Goal: Task Accomplishment & Management: Manage account settings

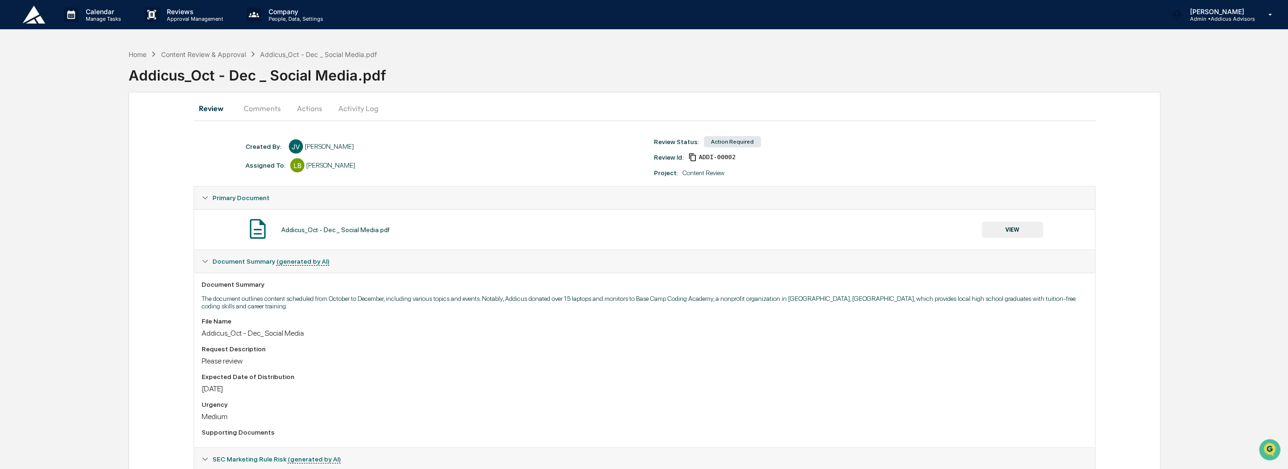
click at [270, 108] on button "Comments" at bounding box center [262, 108] width 52 height 23
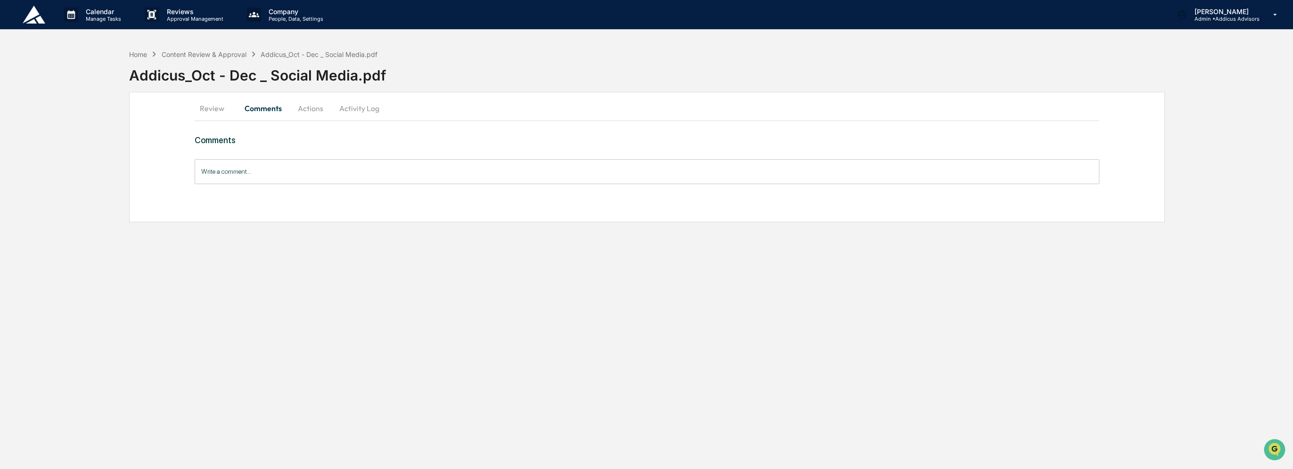
click at [360, 173] on input "Write a comment..." at bounding box center [647, 171] width 905 height 25
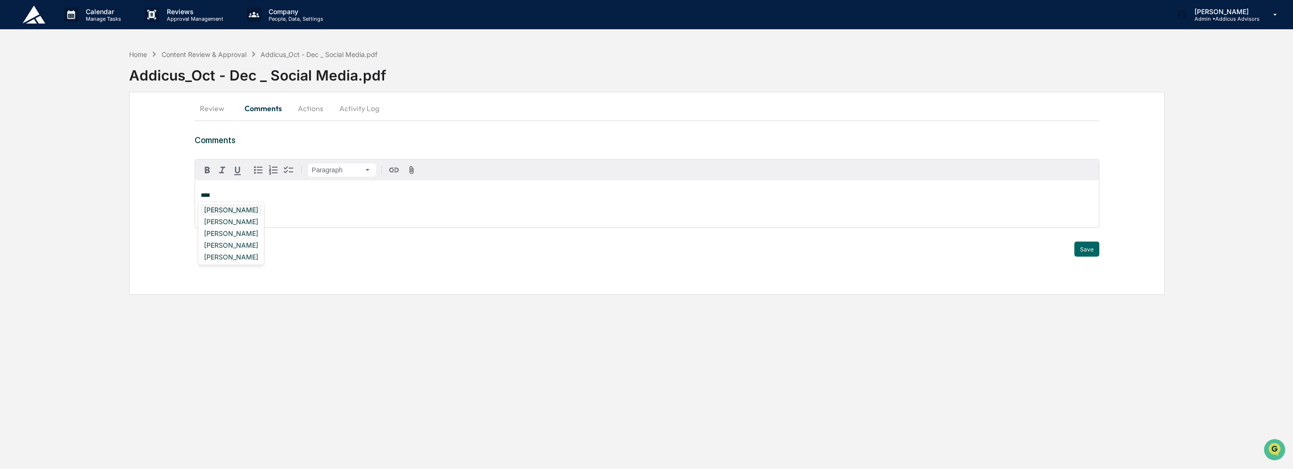
click at [232, 213] on div "Kelly Van Deusen" at bounding box center [231, 210] width 62 height 12
click at [232, 213] on div "Tito Pombra" at bounding box center [231, 210] width 62 height 12
click at [1080, 251] on button "Save" at bounding box center [1086, 249] width 25 height 15
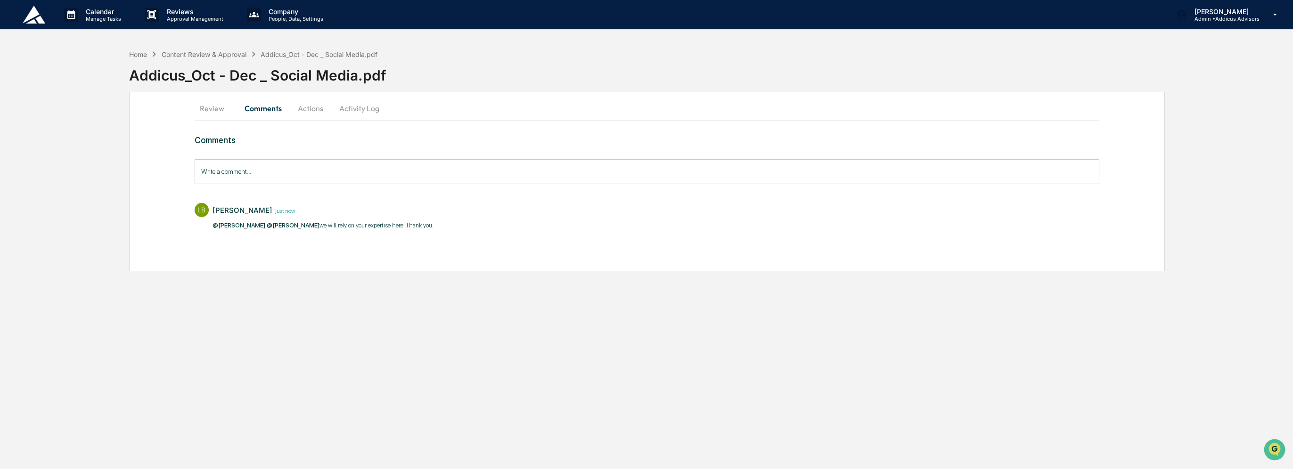
click at [308, 111] on button "Actions" at bounding box center [310, 108] width 42 height 23
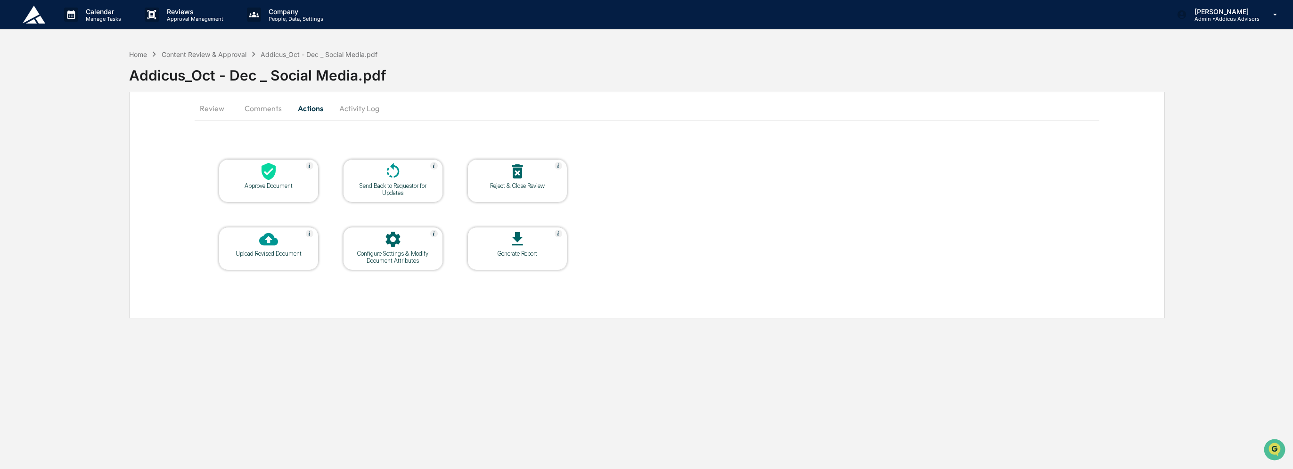
click at [406, 247] on div at bounding box center [393, 240] width 94 height 20
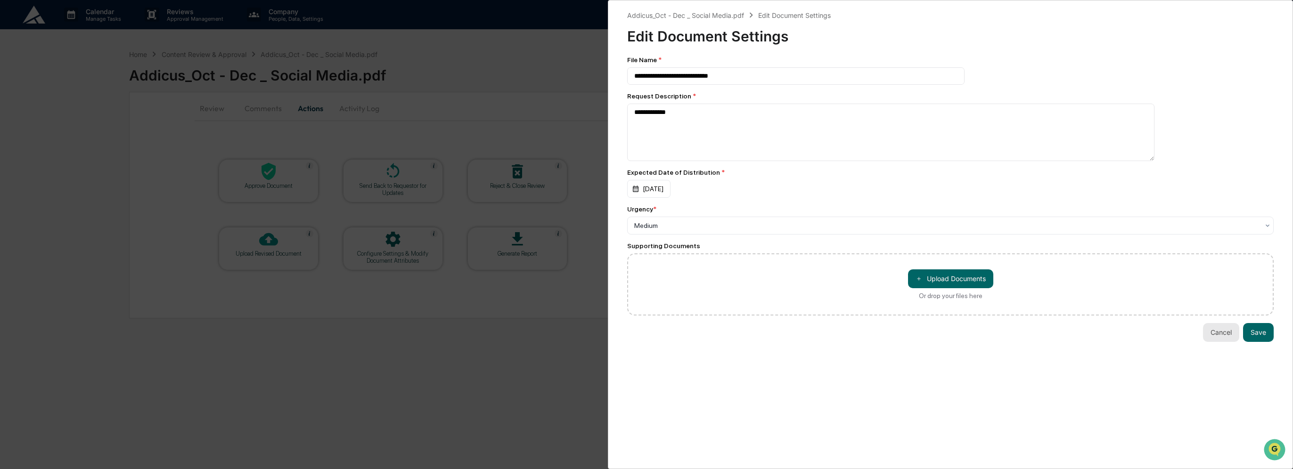
click at [1217, 335] on button "Cancel" at bounding box center [1221, 332] width 36 height 19
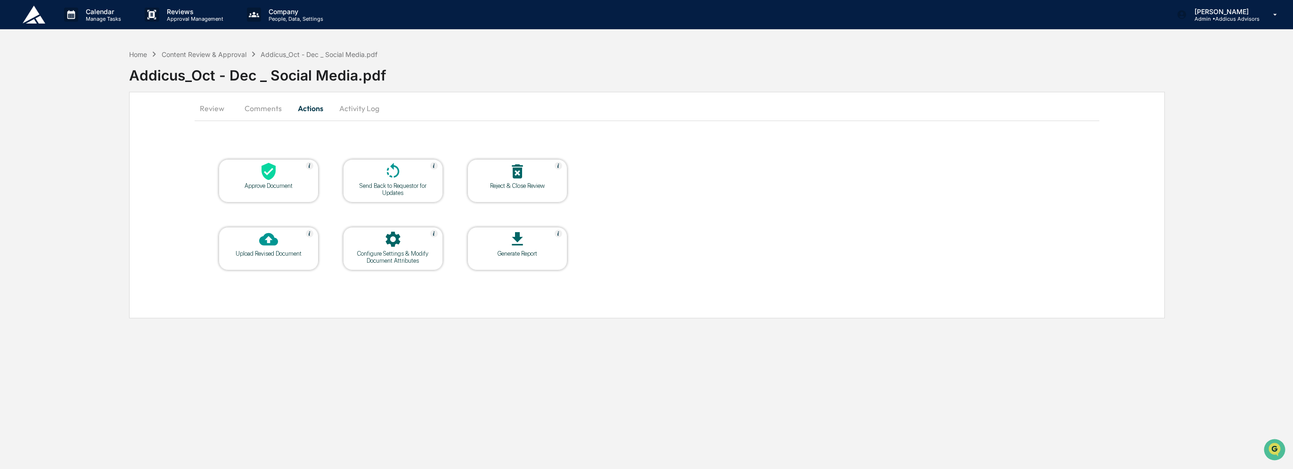
click at [352, 111] on button "Activity Log" at bounding box center [359, 108] width 55 height 23
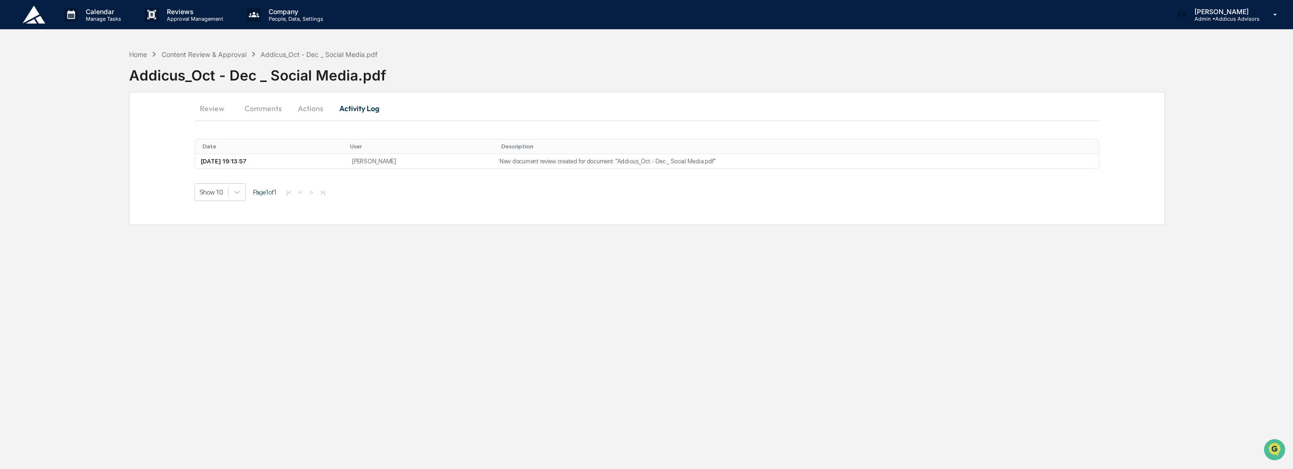
click at [270, 111] on button "Comments" at bounding box center [263, 108] width 52 height 23
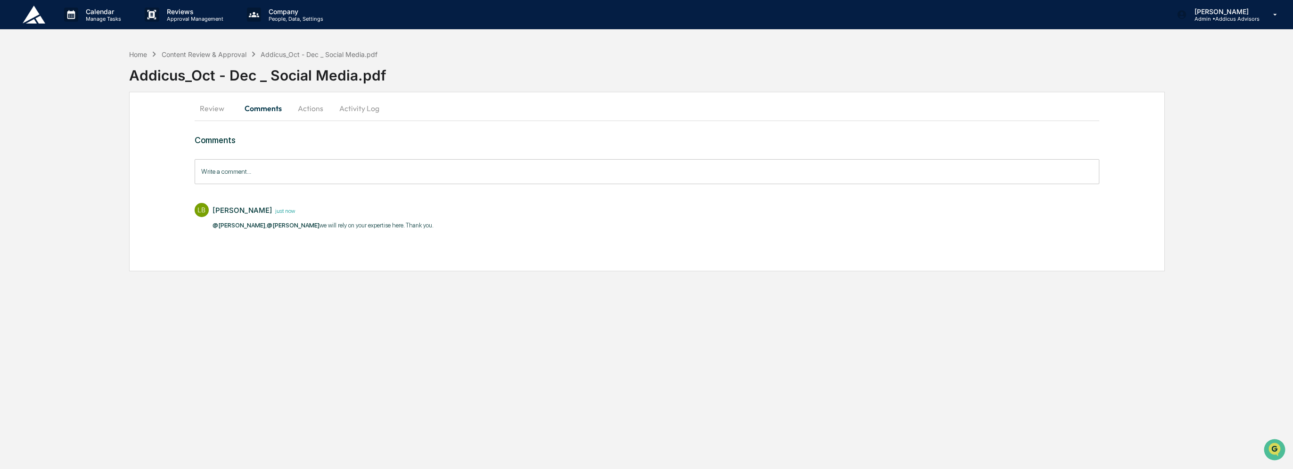
click at [209, 105] on button "Review" at bounding box center [216, 108] width 42 height 23
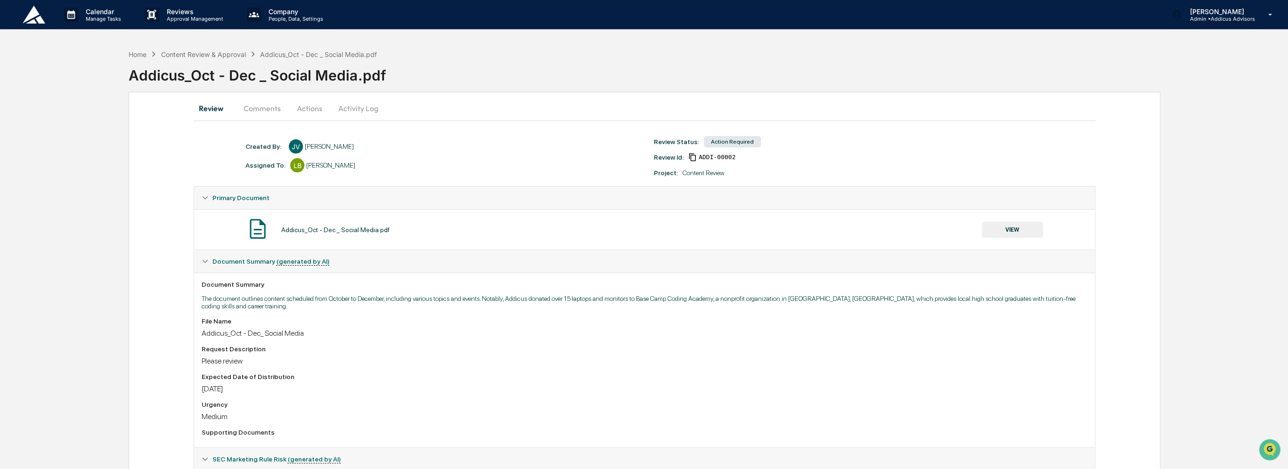
click at [1012, 225] on button "VIEW" at bounding box center [1012, 230] width 61 height 16
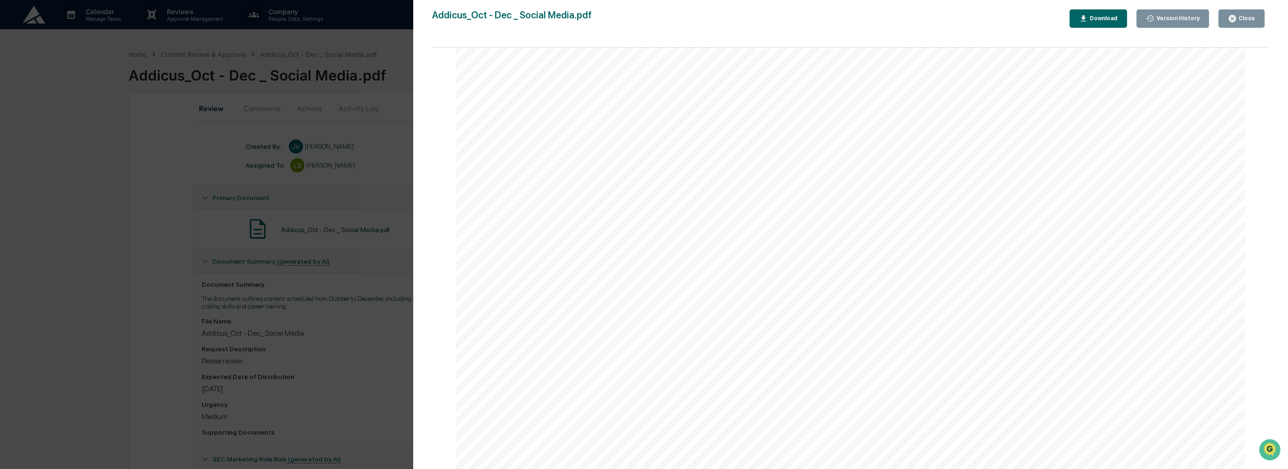
scroll to position [10689, 0]
click at [160, 239] on div "Version History 10/01/2025, 07:13 PM Jasmine Valdes Addicus_Oct - Dec _ Social …" at bounding box center [644, 234] width 1288 height 469
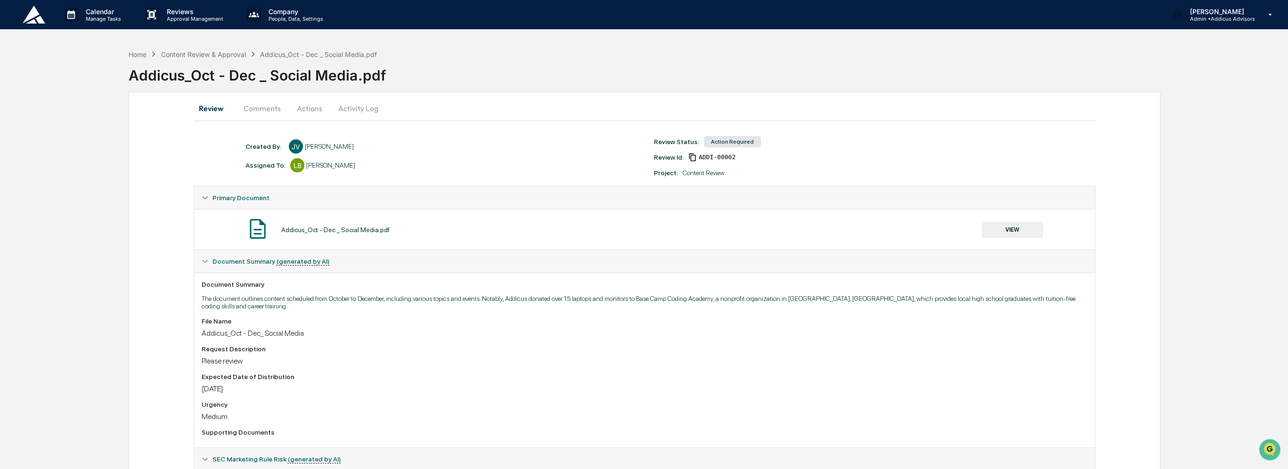
click at [309, 109] on button "Actions" at bounding box center [309, 108] width 42 height 23
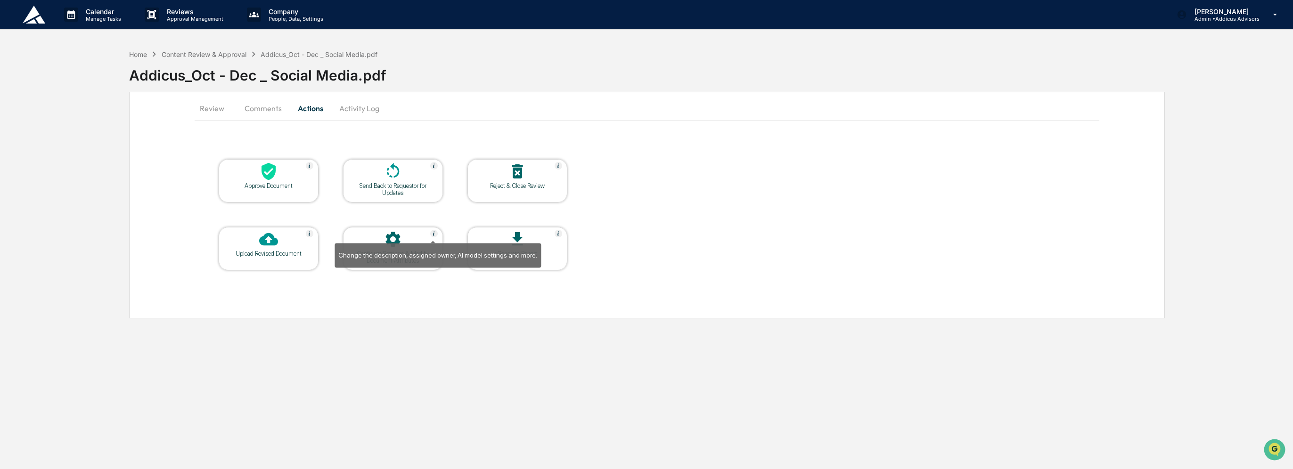
click at [432, 231] on img at bounding box center [434, 234] width 8 height 8
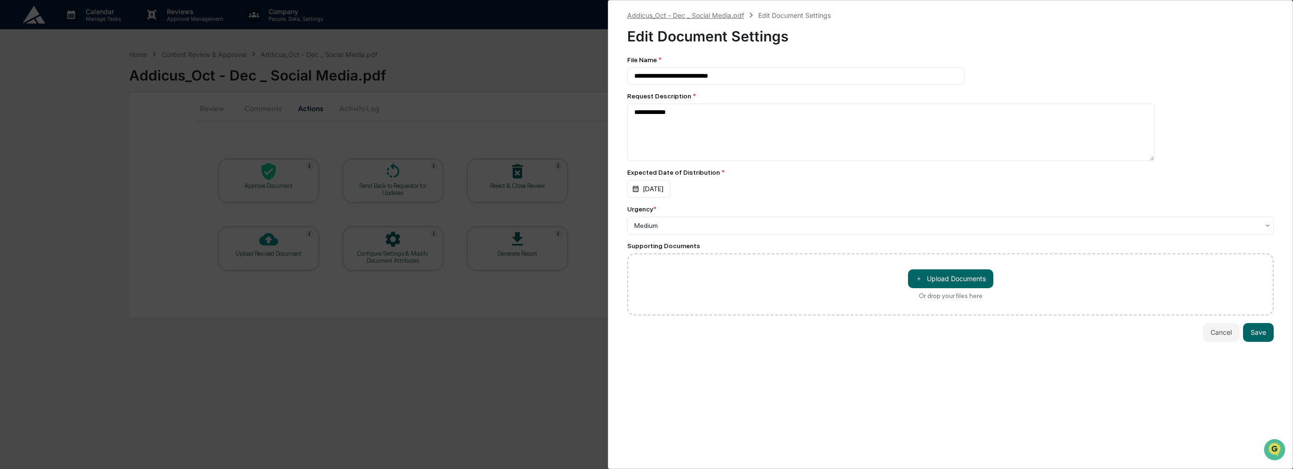
click at [705, 15] on div "Addicus_Oct - Dec _ Social Media.pdf" at bounding box center [685, 15] width 117 height 8
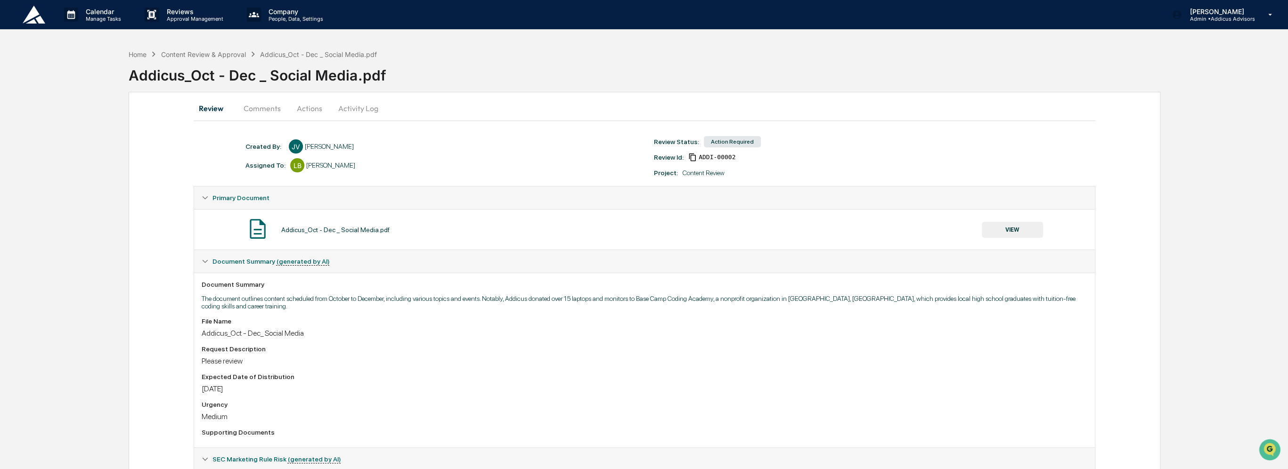
click at [268, 114] on button "Comments" at bounding box center [262, 108] width 52 height 23
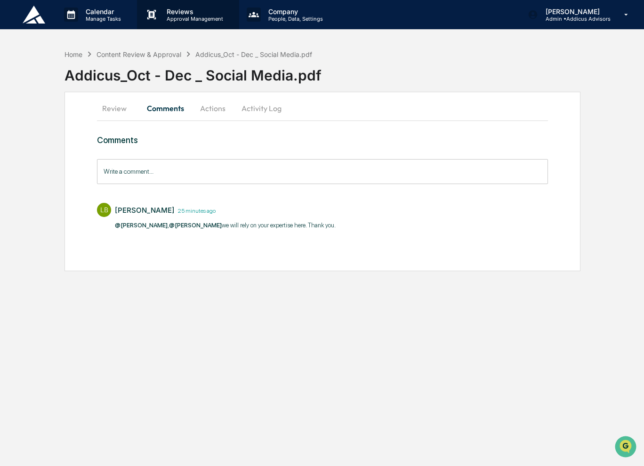
click at [181, 23] on div "Reviews Approval Management" at bounding box center [188, 14] width 102 height 29
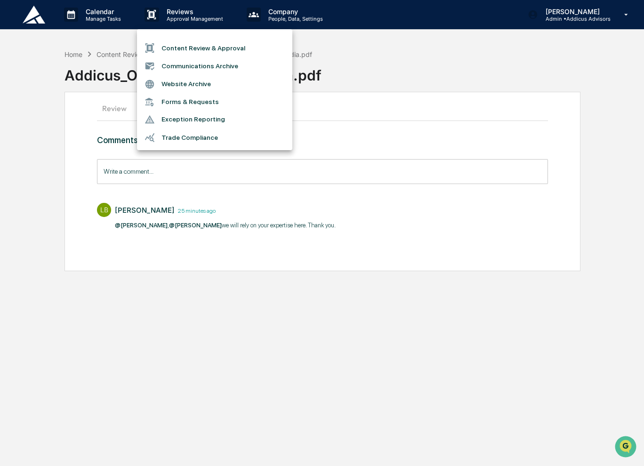
click at [191, 49] on li "Content Review & Approval" at bounding box center [214, 48] width 155 height 18
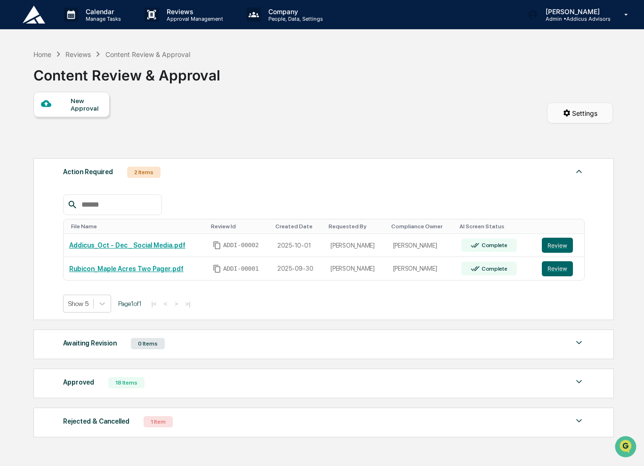
click at [558, 114] on html "Calendar Manage Tasks Reviews Approval Management Company People, Data, Setting…" at bounding box center [322, 233] width 644 height 466
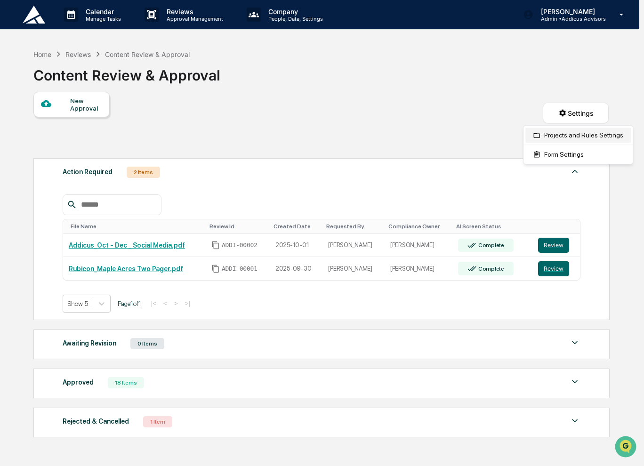
click at [568, 137] on div "Projects and Rules Settings" at bounding box center [579, 135] width 106 height 15
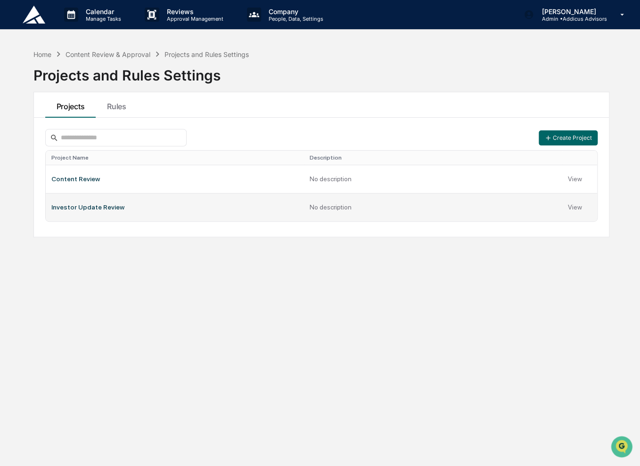
click at [127, 207] on td "Investor Update Review" at bounding box center [175, 207] width 258 height 28
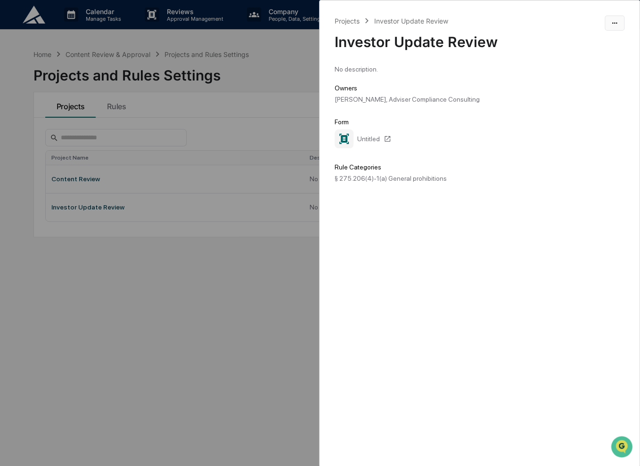
click at [612, 29] on html "Calendar Manage Tasks Reviews Approval Management Company People, Data, Setting…" at bounding box center [320, 233] width 640 height 466
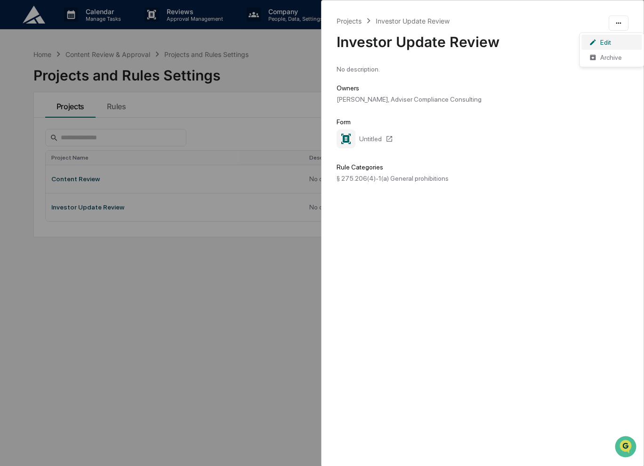
click at [603, 42] on div "Edit" at bounding box center [612, 42] width 60 height 15
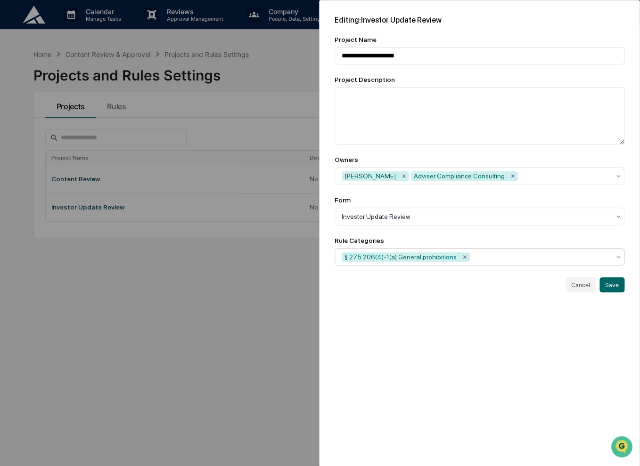
click at [508, 261] on div at bounding box center [541, 257] width 138 height 9
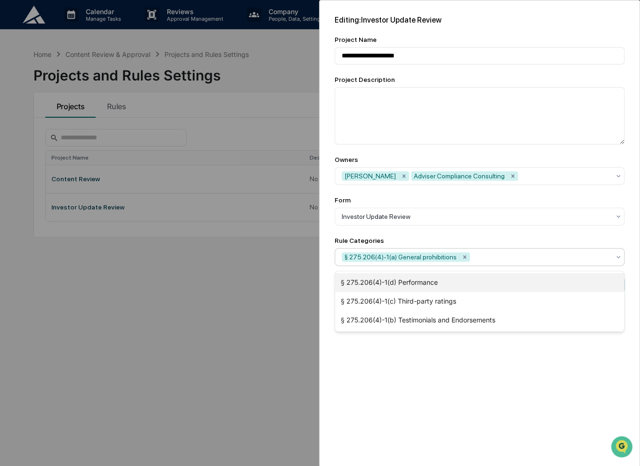
click at [471, 285] on div "§ 275.206(4)-1(d) Performance" at bounding box center [479, 282] width 289 height 19
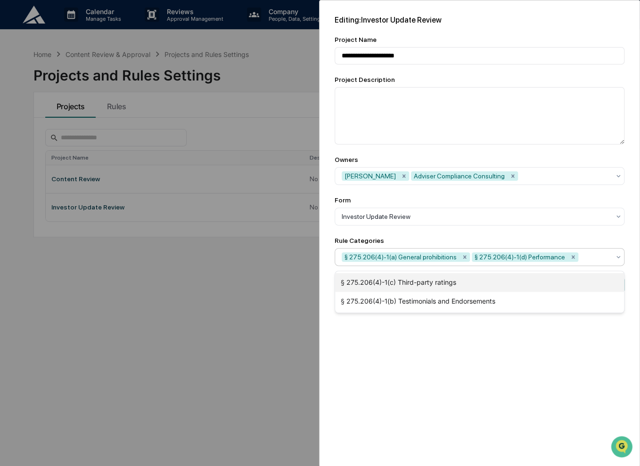
click at [471, 285] on div "§ 275.206(4)-1(c) Third-party ratings" at bounding box center [479, 282] width 289 height 19
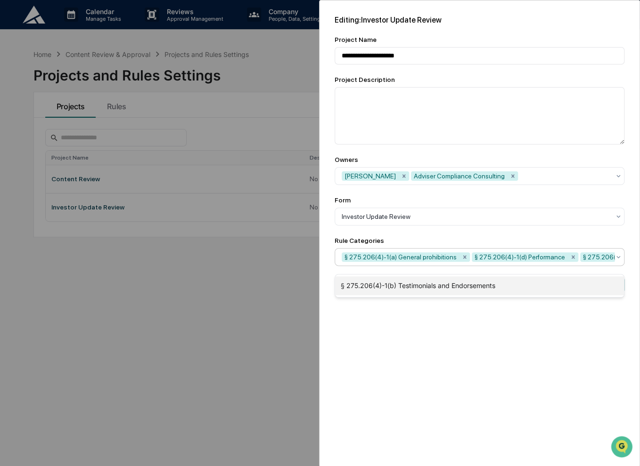
click at [471, 285] on div "§ 275.206(4)-1(b) Testimonials and Endorsements" at bounding box center [479, 286] width 289 height 19
click at [605, 320] on div "**********" at bounding box center [479, 233] width 321 height 467
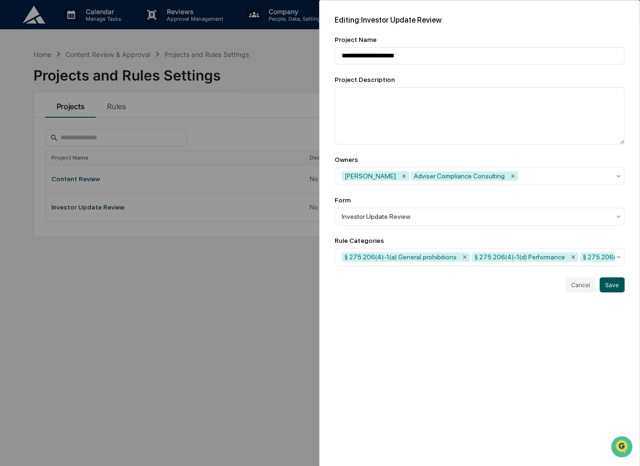
click at [614, 293] on button "Save" at bounding box center [611, 284] width 25 height 15
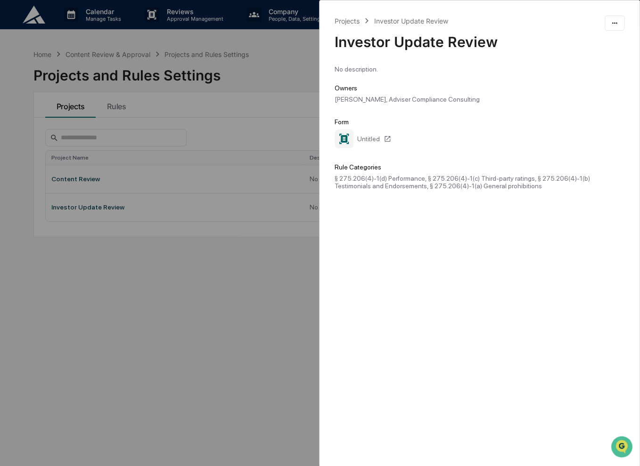
click at [231, 228] on div "Projects Investor Update Review Investor Update Review No description. Owners L…" at bounding box center [320, 233] width 640 height 466
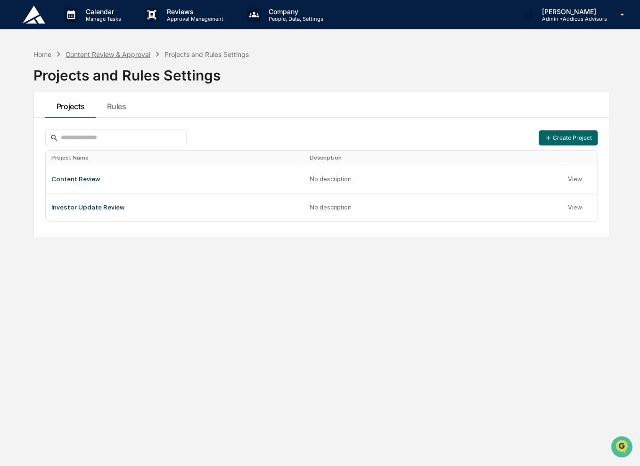
click at [119, 57] on div "Content Review & Approval" at bounding box center [107, 54] width 85 height 8
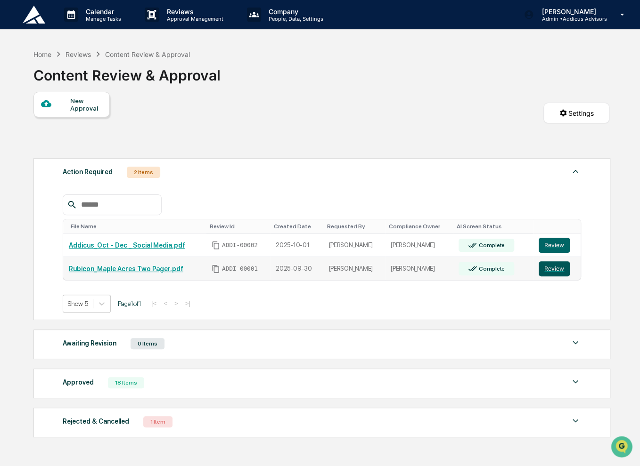
click at [549, 272] on button "Review" at bounding box center [553, 268] width 31 height 15
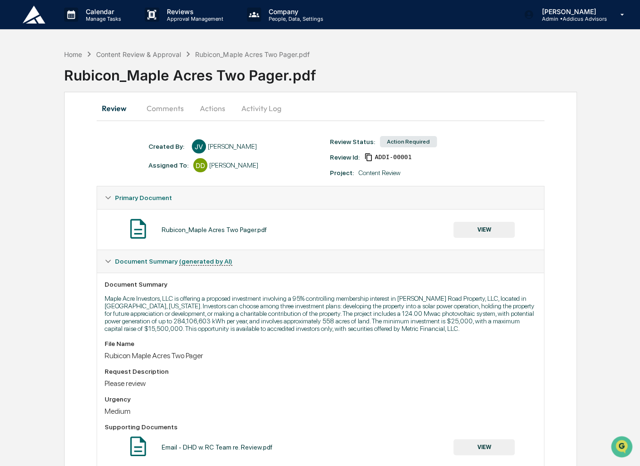
click at [159, 114] on button "Comments" at bounding box center [165, 108] width 52 height 23
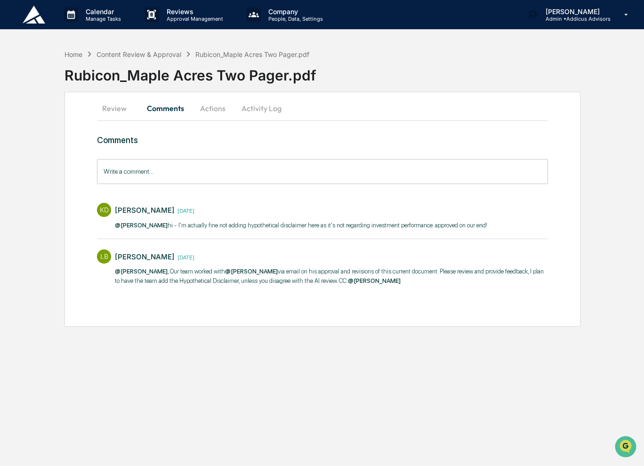
click at [209, 110] on button "Actions" at bounding box center [213, 108] width 42 height 23
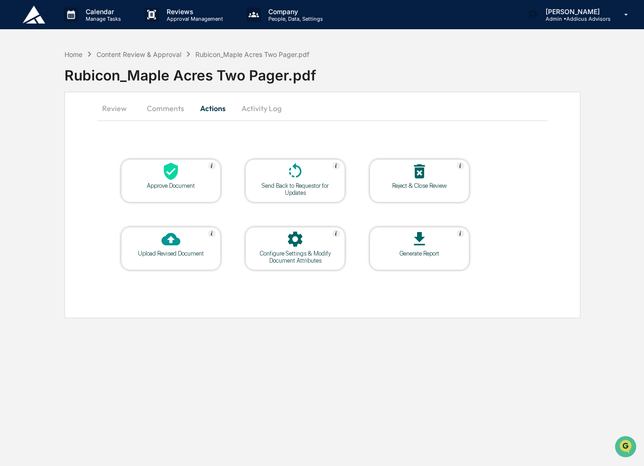
click at [156, 190] on div "Approve Document" at bounding box center [171, 180] width 100 height 43
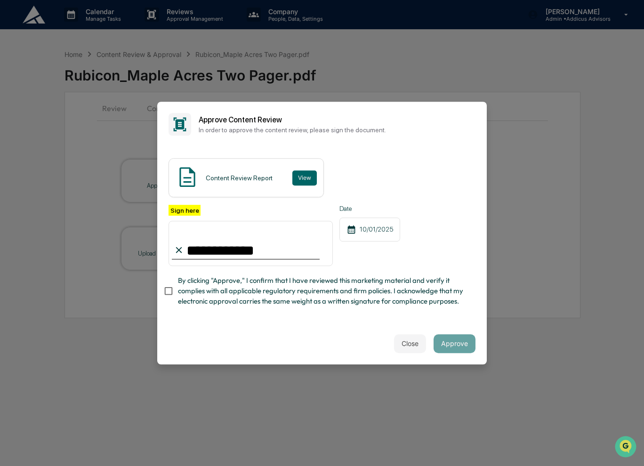
type input "**********"
click at [448, 348] on button "Approve" at bounding box center [455, 343] width 42 height 19
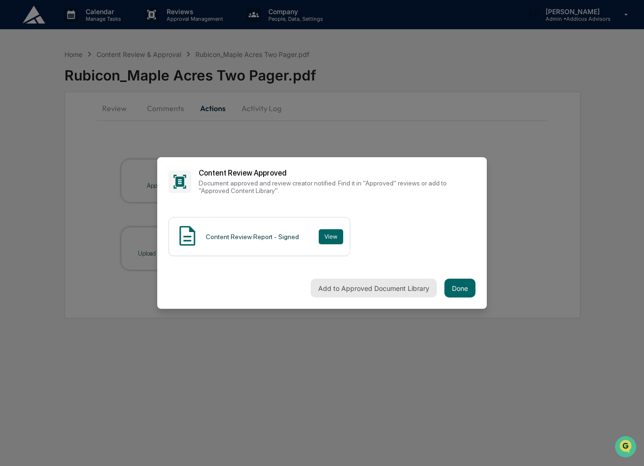
click at [335, 288] on button "Add to Approved Document Library" at bounding box center [374, 288] width 126 height 19
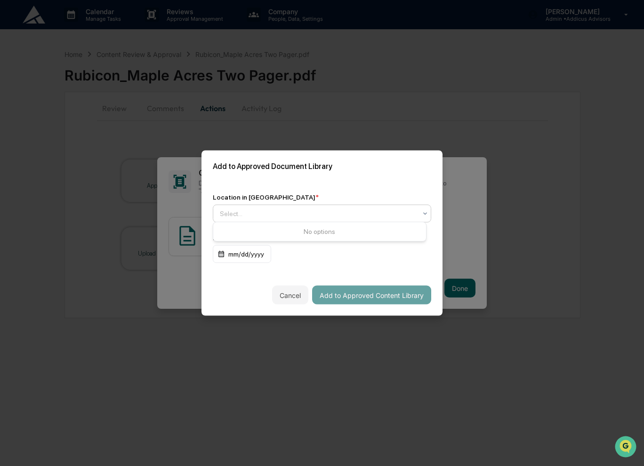
click at [276, 211] on div at bounding box center [318, 213] width 197 height 9
click at [294, 234] on div "Approved Content Library" at bounding box center [319, 233] width 213 height 19
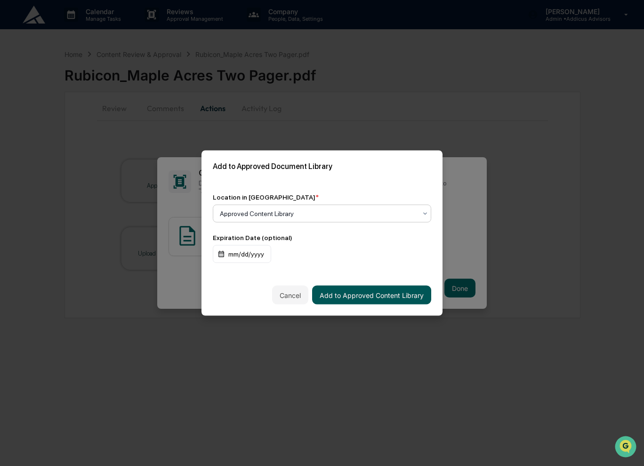
click at [356, 291] on button "Add to Approved Content Library" at bounding box center [371, 295] width 119 height 19
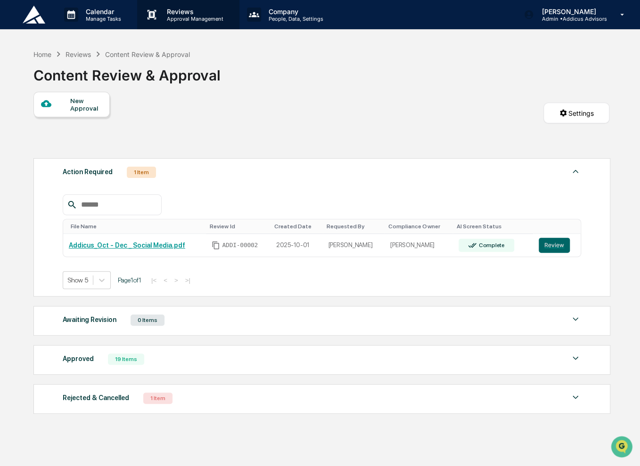
click at [172, 21] on div "Reviews Approval Management" at bounding box center [187, 15] width 92 height 15
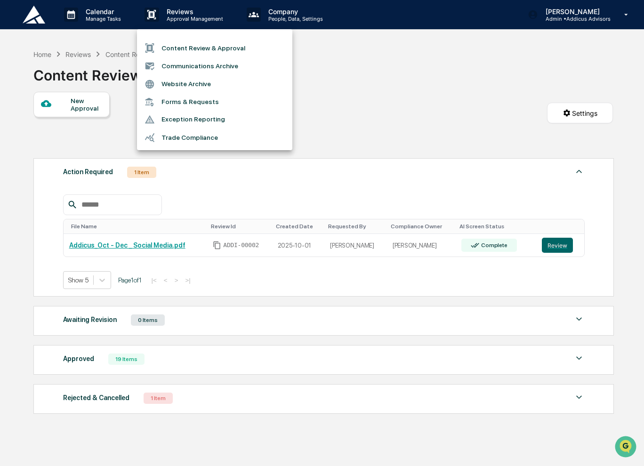
click at [33, 19] on div at bounding box center [322, 233] width 644 height 466
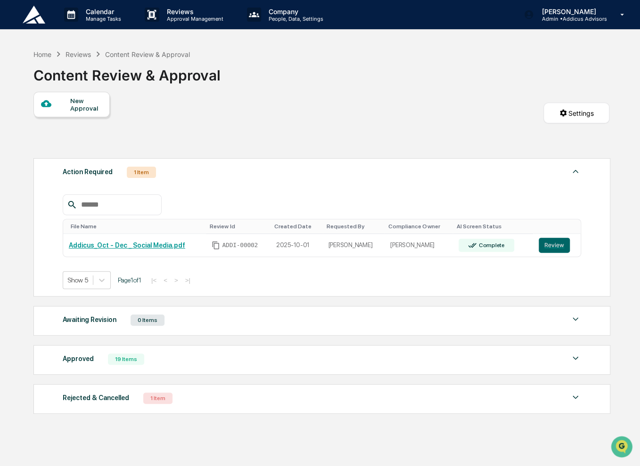
click at [33, 19] on img at bounding box center [34, 15] width 23 height 18
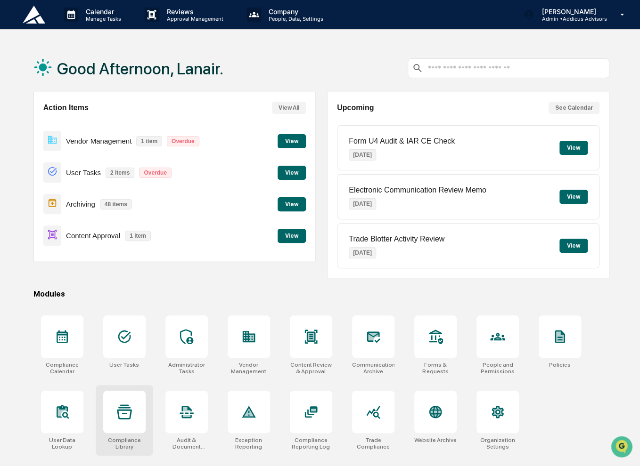
click at [131, 434] on div "Compliance Library" at bounding box center [124, 420] width 57 height 71
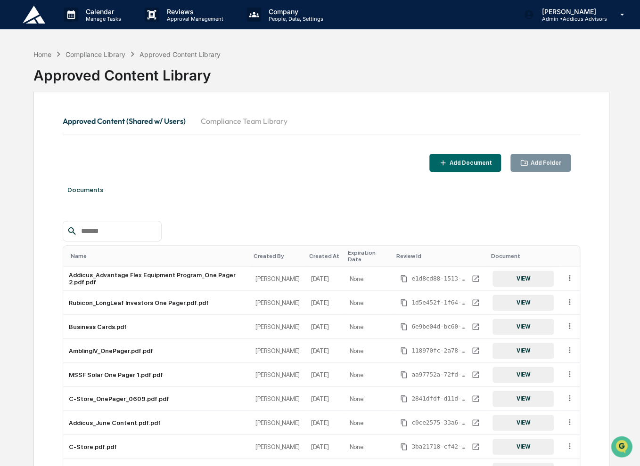
click at [229, 119] on button "Compliance Team Library" at bounding box center [244, 121] width 102 height 23
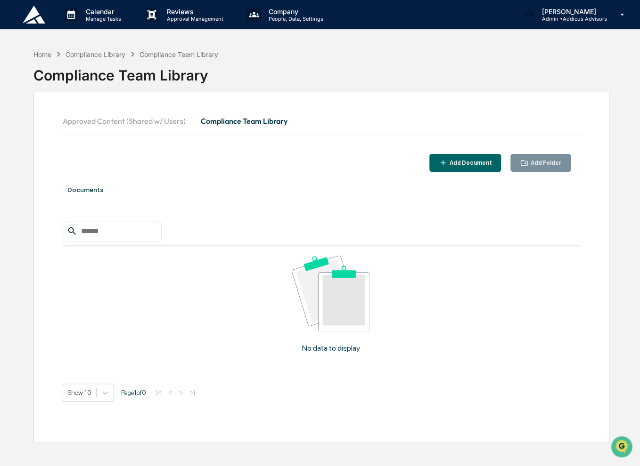
click at [122, 121] on button "Approved Content (Shared w/ Users)" at bounding box center [128, 121] width 130 height 23
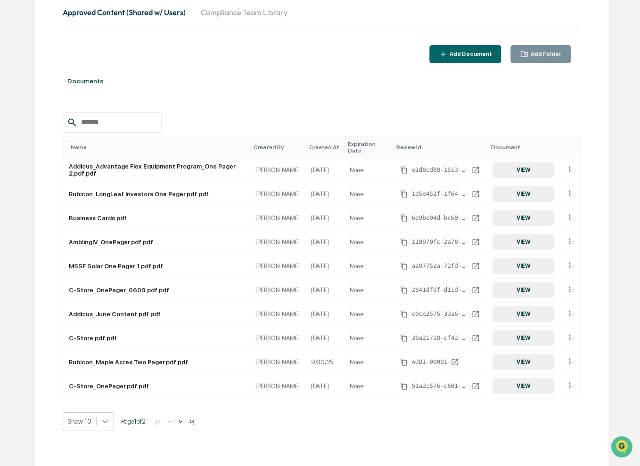
scroll to position [153, 0]
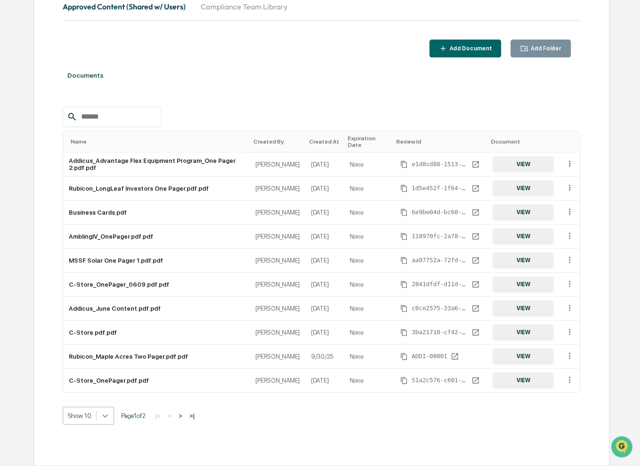
click at [107, 417] on body "Calendar Manage Tasks Reviews Approval Management Company People, Data, Setting…" at bounding box center [320, 176] width 640 height 581
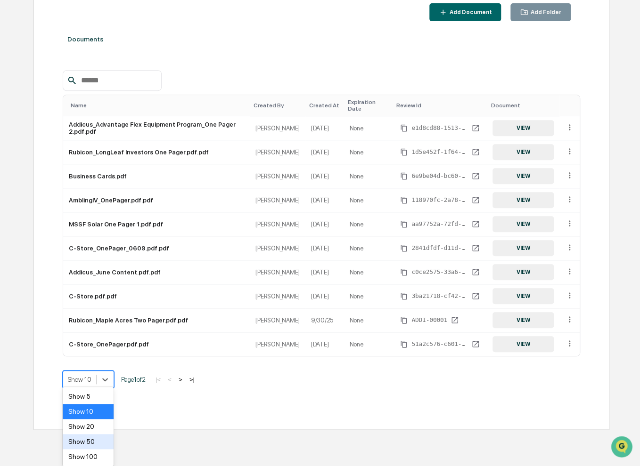
click at [98, 440] on div "Show 50" at bounding box center [88, 441] width 51 height 15
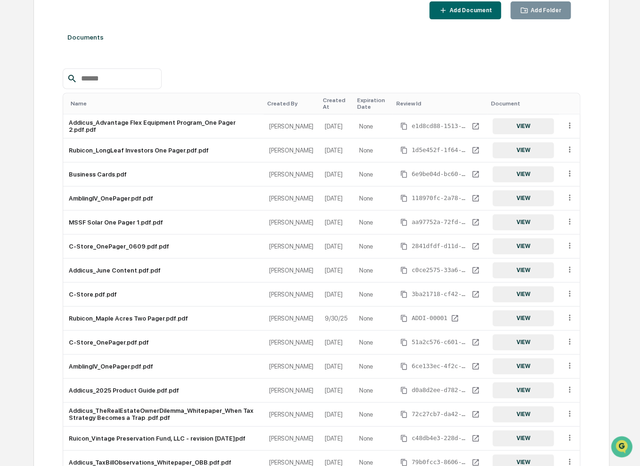
click at [336, 100] on div "Created At" at bounding box center [336, 103] width 27 height 13
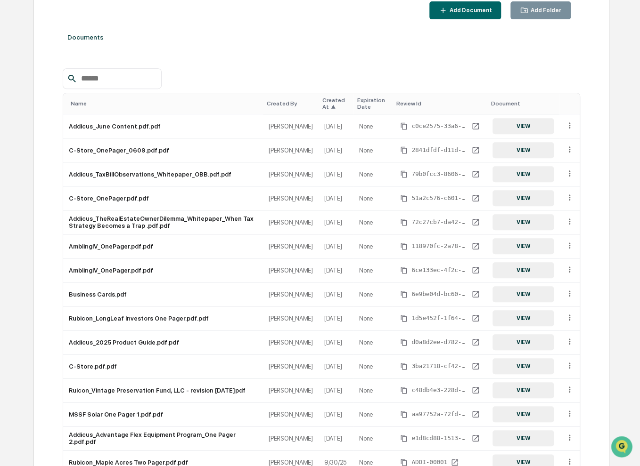
click at [336, 100] on div "Created At ▲" at bounding box center [335, 103] width 27 height 13
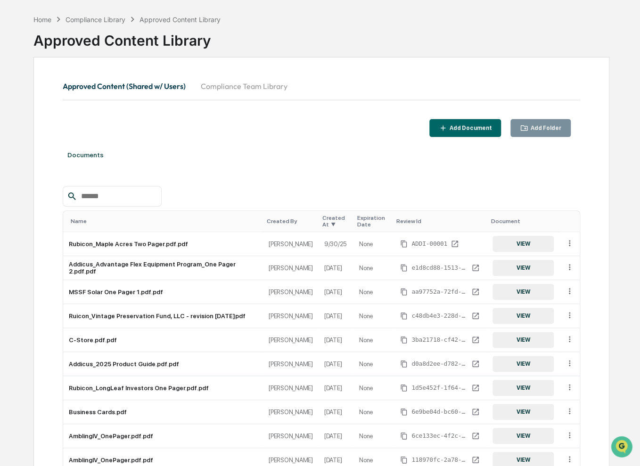
scroll to position [0, 0]
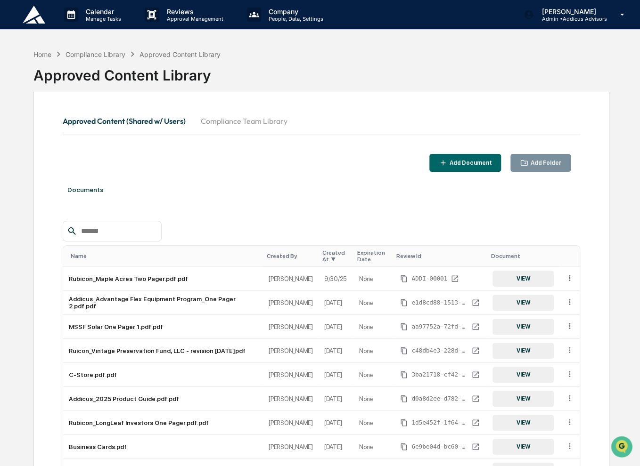
click at [162, 181] on div "Documents" at bounding box center [321, 190] width 517 height 26
click at [124, 52] on div "Compliance Library" at bounding box center [95, 54] width 60 height 8
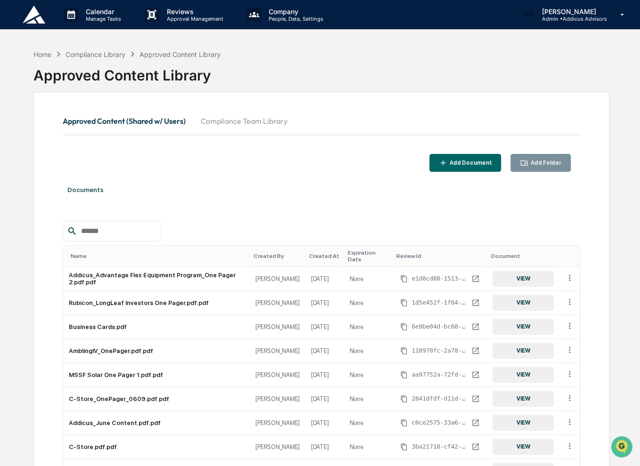
click at [546, 161] on div "Add Folder" at bounding box center [545, 163] width 33 height 7
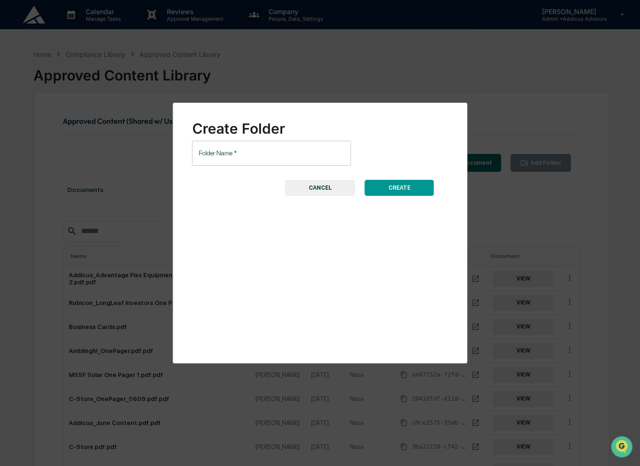
click at [219, 153] on div "Folder Name   * Folder Name   *" at bounding box center [271, 153] width 159 height 25
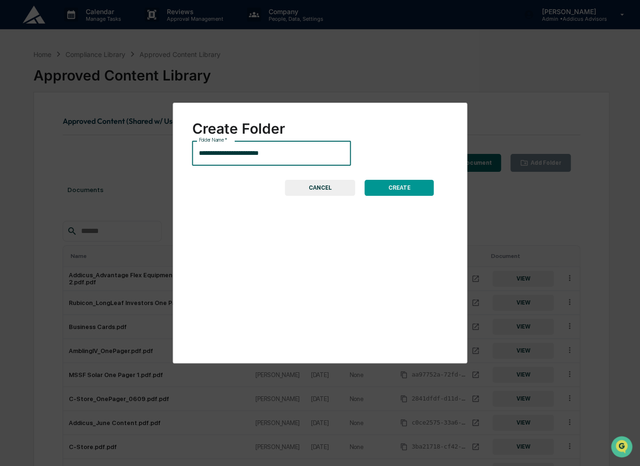
type input "**********"
click at [397, 191] on button "CREATE" at bounding box center [399, 188] width 69 height 16
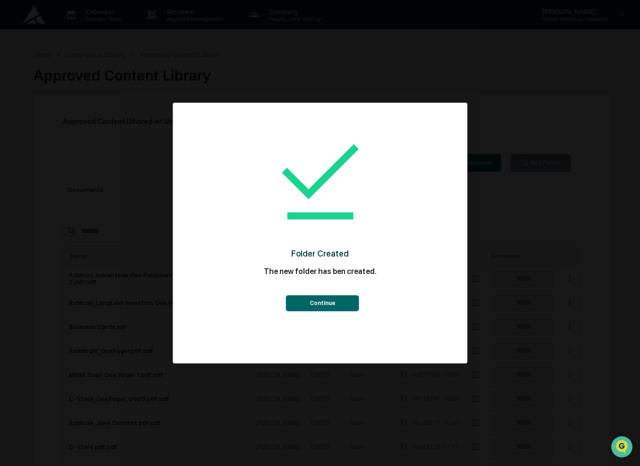
click at [341, 296] on button "Continue" at bounding box center [322, 303] width 73 height 16
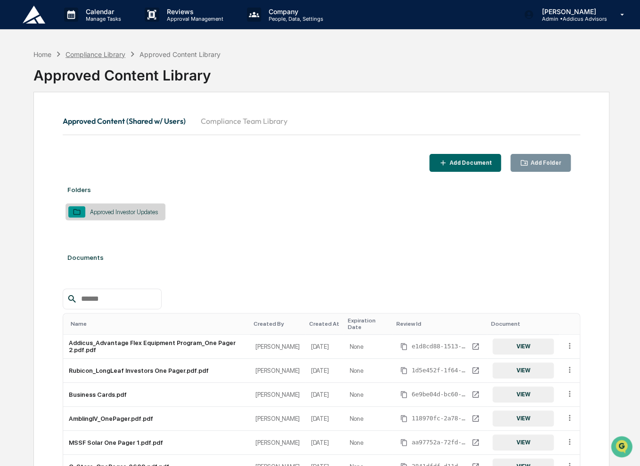
click at [91, 55] on div "Compliance Library" at bounding box center [95, 54] width 60 height 8
